Goal: Communication & Community: Answer question/provide support

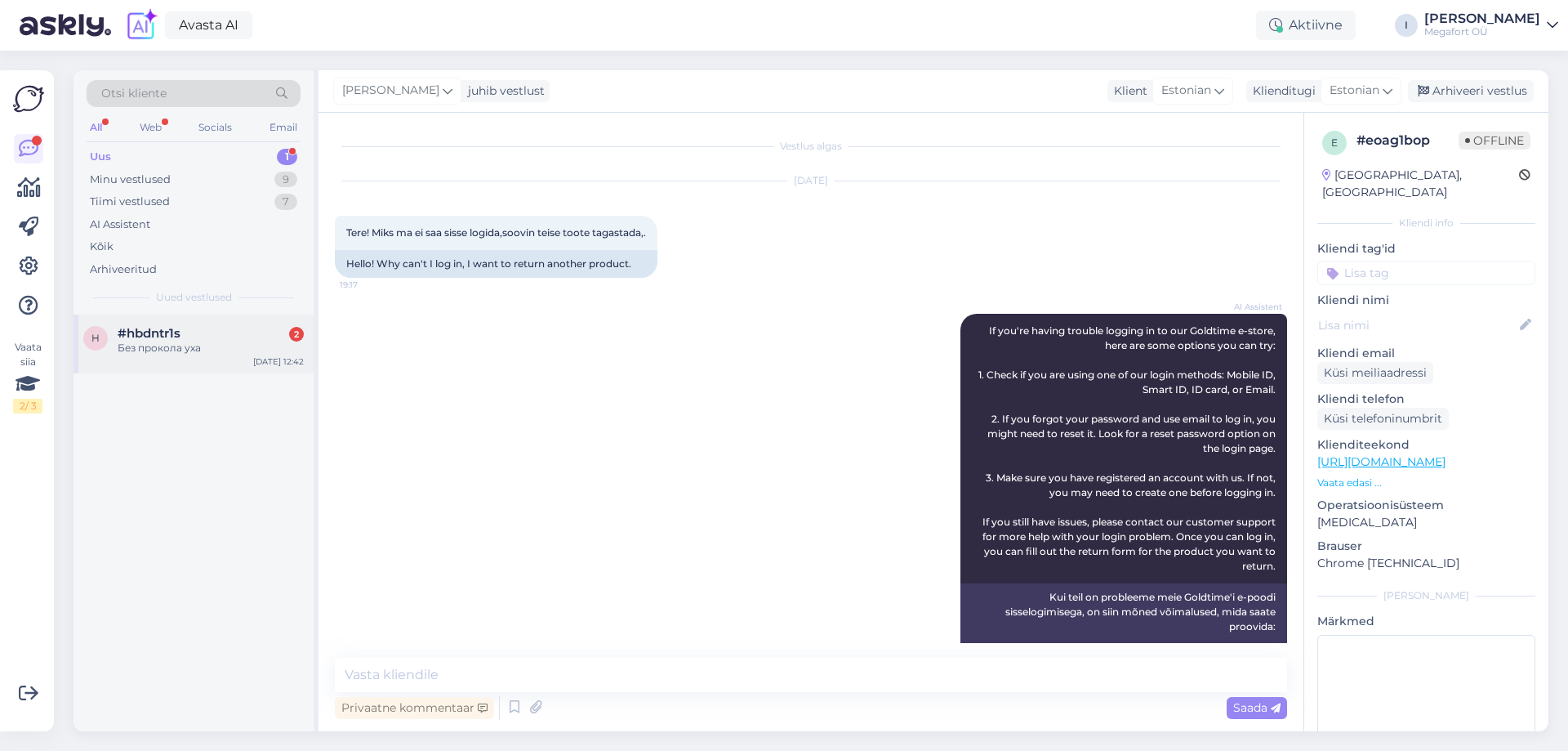
scroll to position [3511, 0]
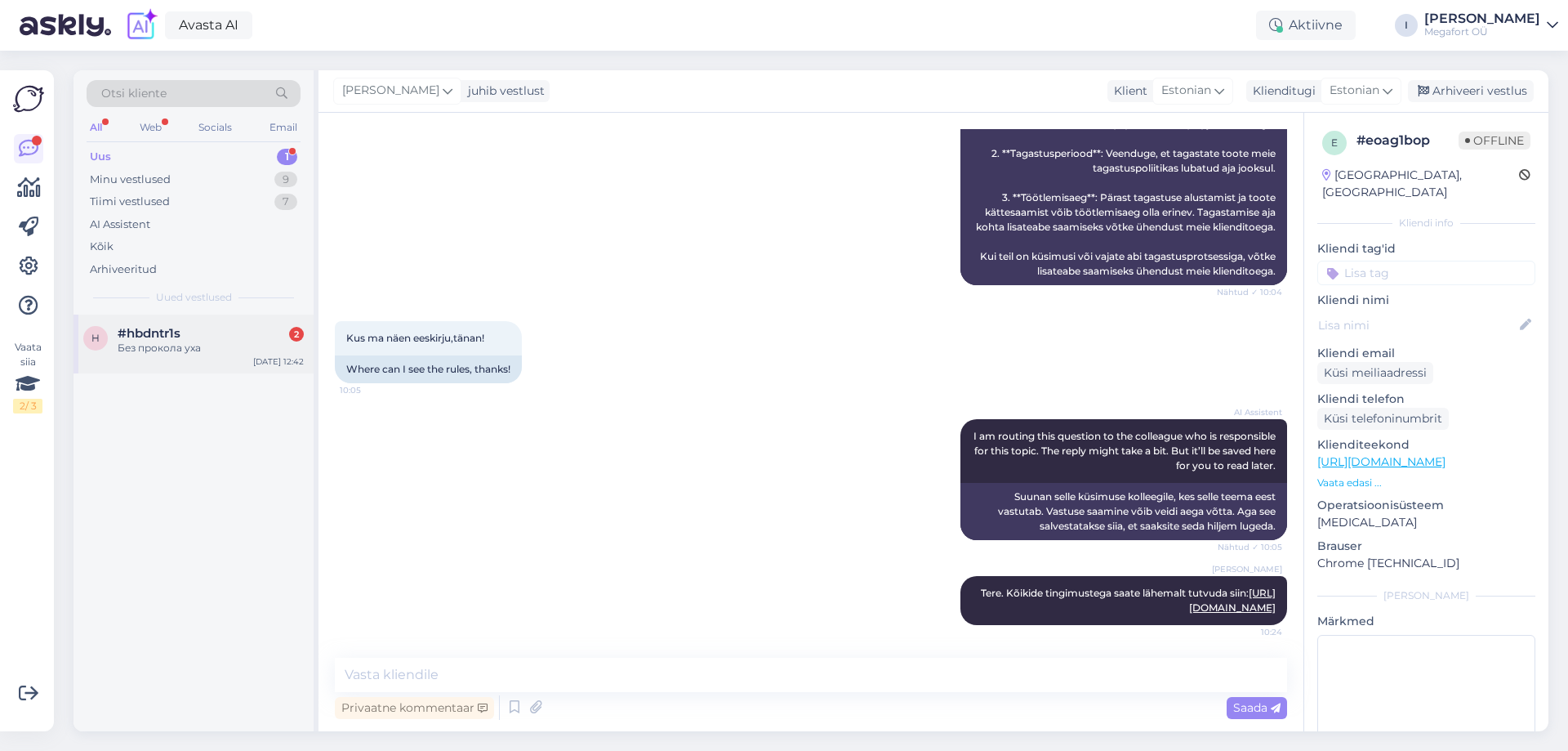
click at [169, 341] on div "Без прокола уха" at bounding box center [211, 348] width 187 height 15
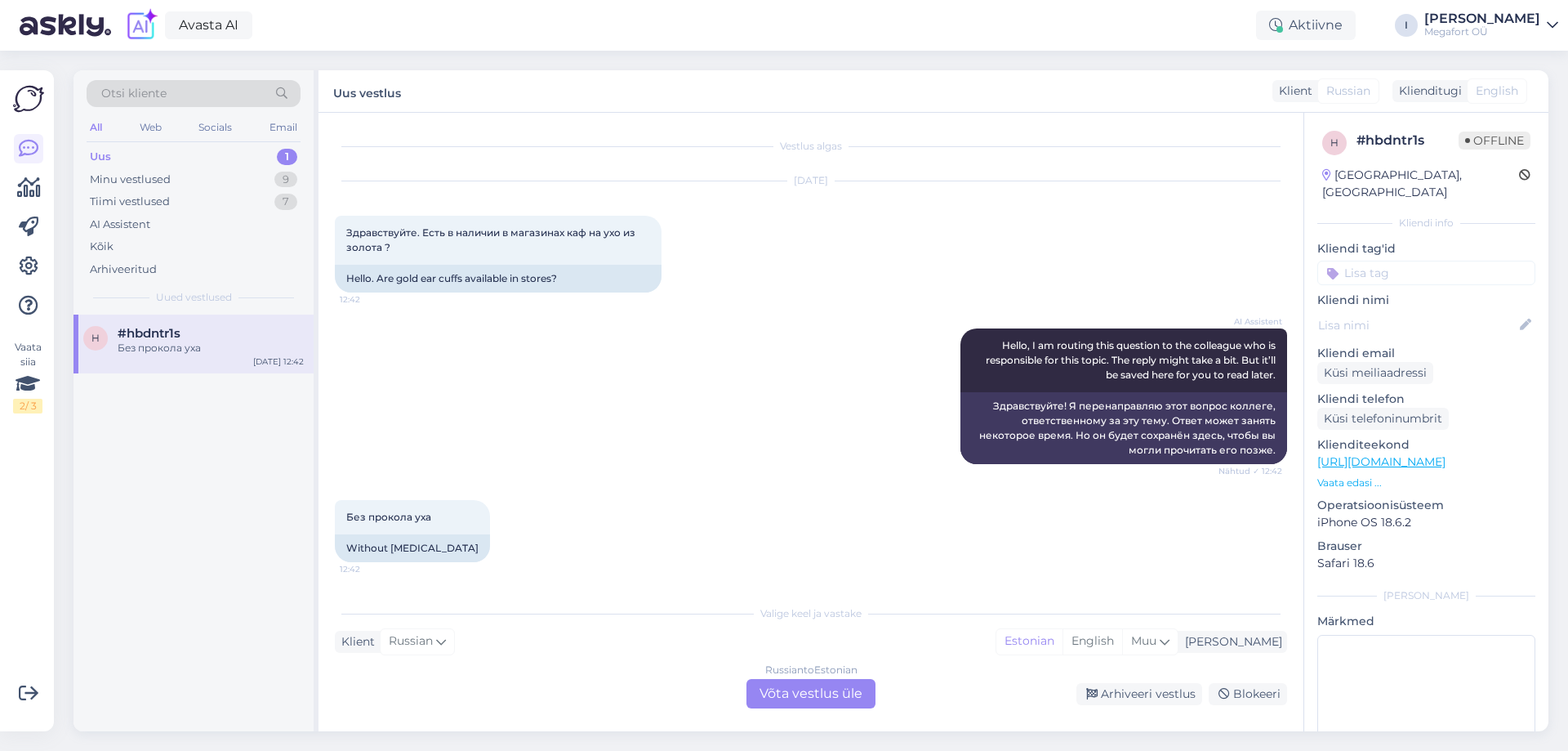
click at [822, 700] on div "Russian to Estonian Võta vestlus üle" at bounding box center [811, 694] width 129 height 29
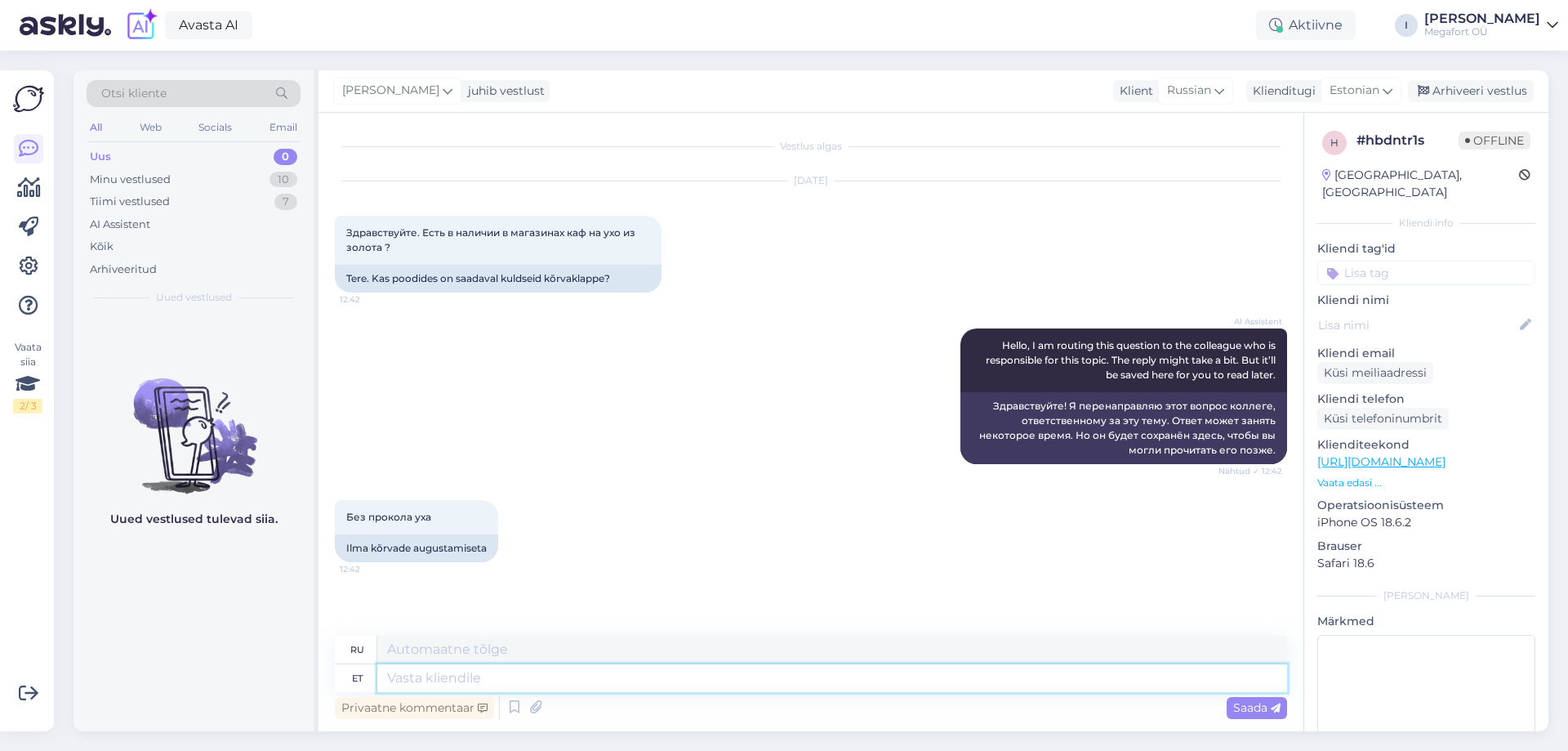
click at [675, 685] on textarea at bounding box center [832, 678] width 910 height 28
type textarea "Tere"
type textarea "Привет"
type textarea "Tere."
type textarea "Привет."
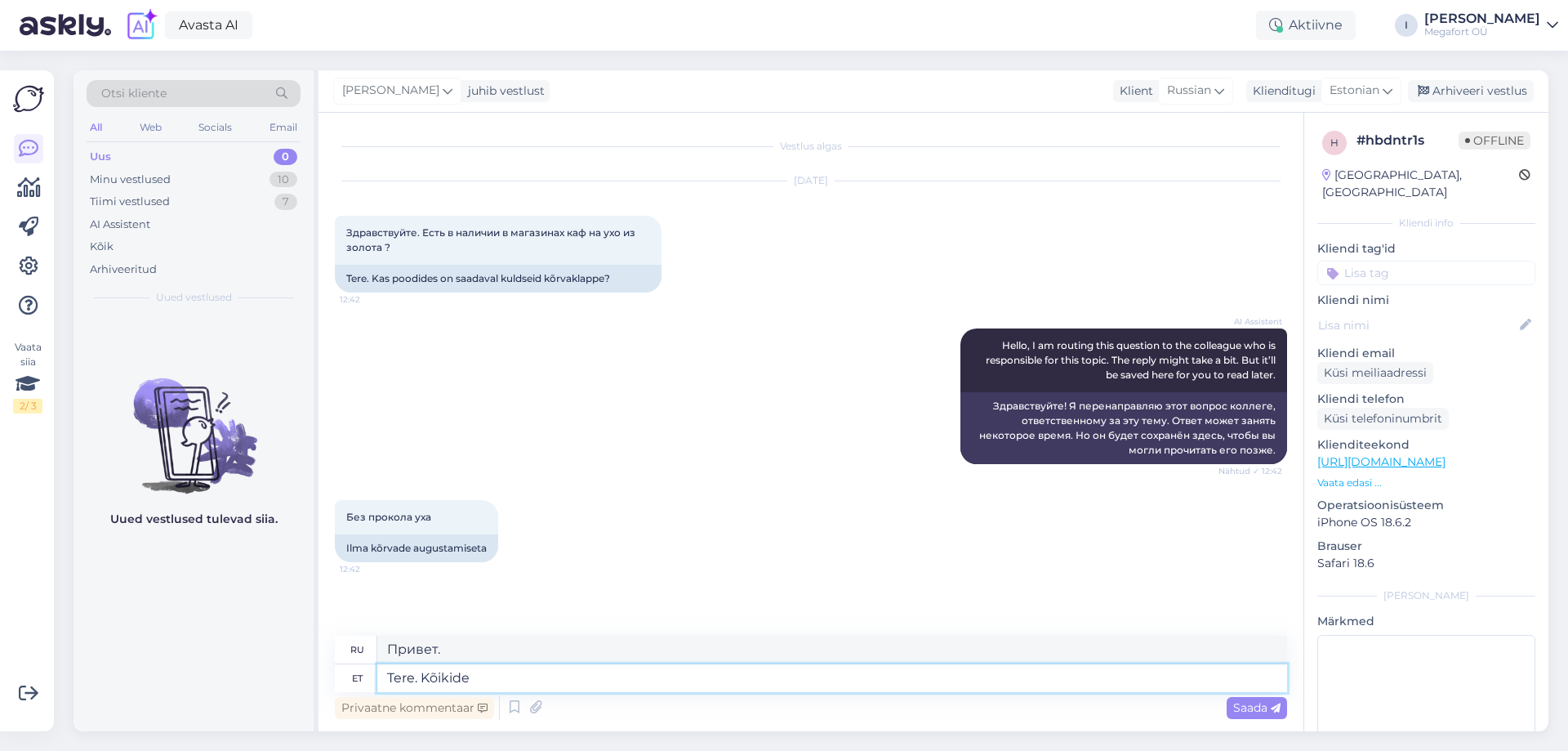
type textarea "Tere. Kõikide"
type textarea "Всем привет."
type textarea "Tere. Kõikide kõrvakaunistustega sa"
type textarea "Привет. Со всеми этими серьгами."
type textarea "Tere. Kõikide kõrvakaunistustega saate t"
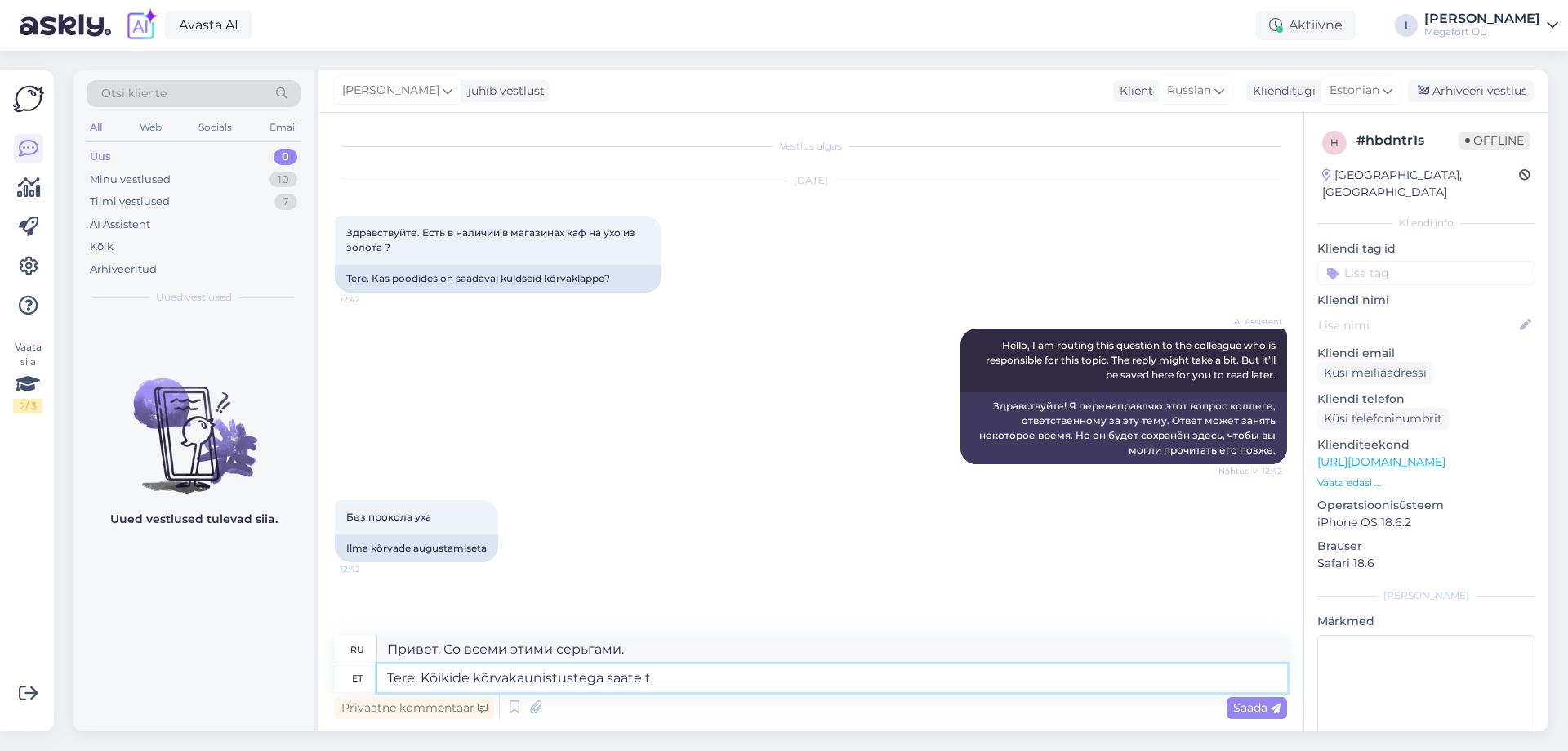
type textarea "Привет. Со всеми украшениями для ушей вы можете"
type textarea "Tere. Kõikide kõrvakaunistustega saate tutvuda s"
type textarea "Здравствуйте. Вы можете посмотреть все украшения для ушей."
type textarea "Tere. Kõikide kõrvakaunistustega saate tutvuda siin:"
type textarea "Здравствуйте. Все украшения для ушей можно посмотреть здесь:"
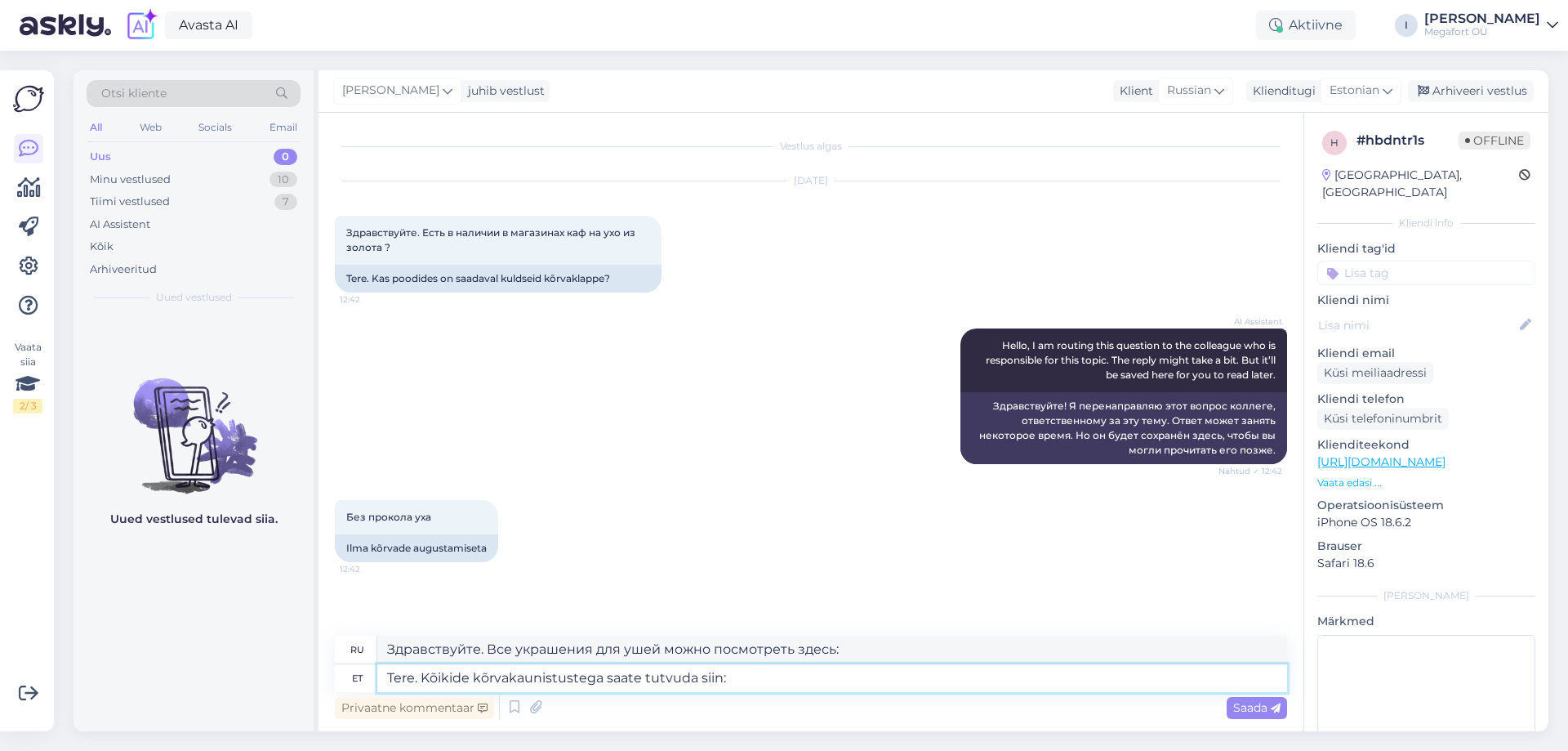
paste textarea "[URL][DOMAIN_NAME]"
type textarea "Tere. Kõikide kõrvakaunistustega saate tutvuda siin: [URL][DOMAIN_NAME]"
type textarea "Здравствуйте. Все серьги-гвоздики можно посмотреть здесь: [URL][DOMAIN_NAME]"
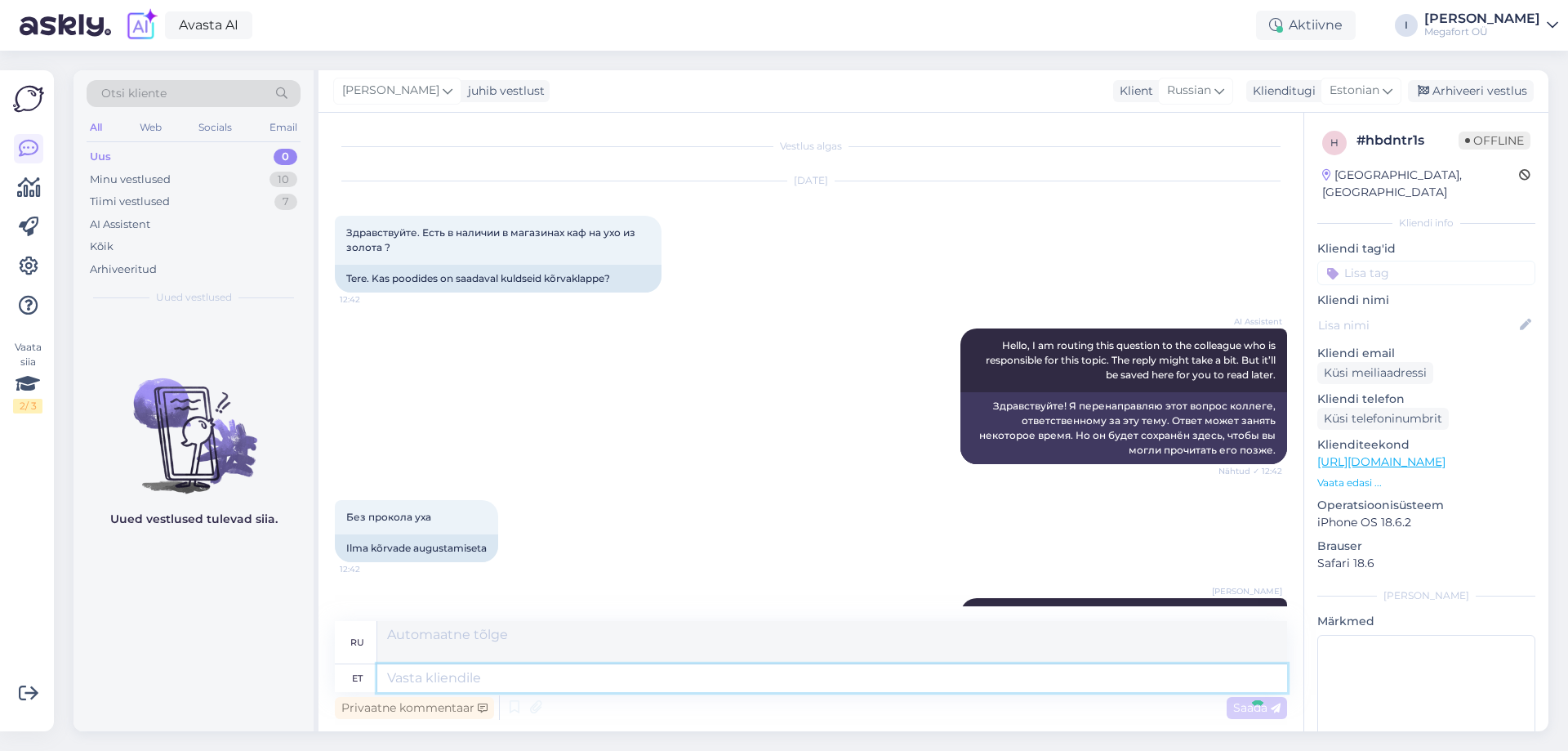
scroll to position [116, 0]
